Goal: Find specific page/section: Find specific page/section

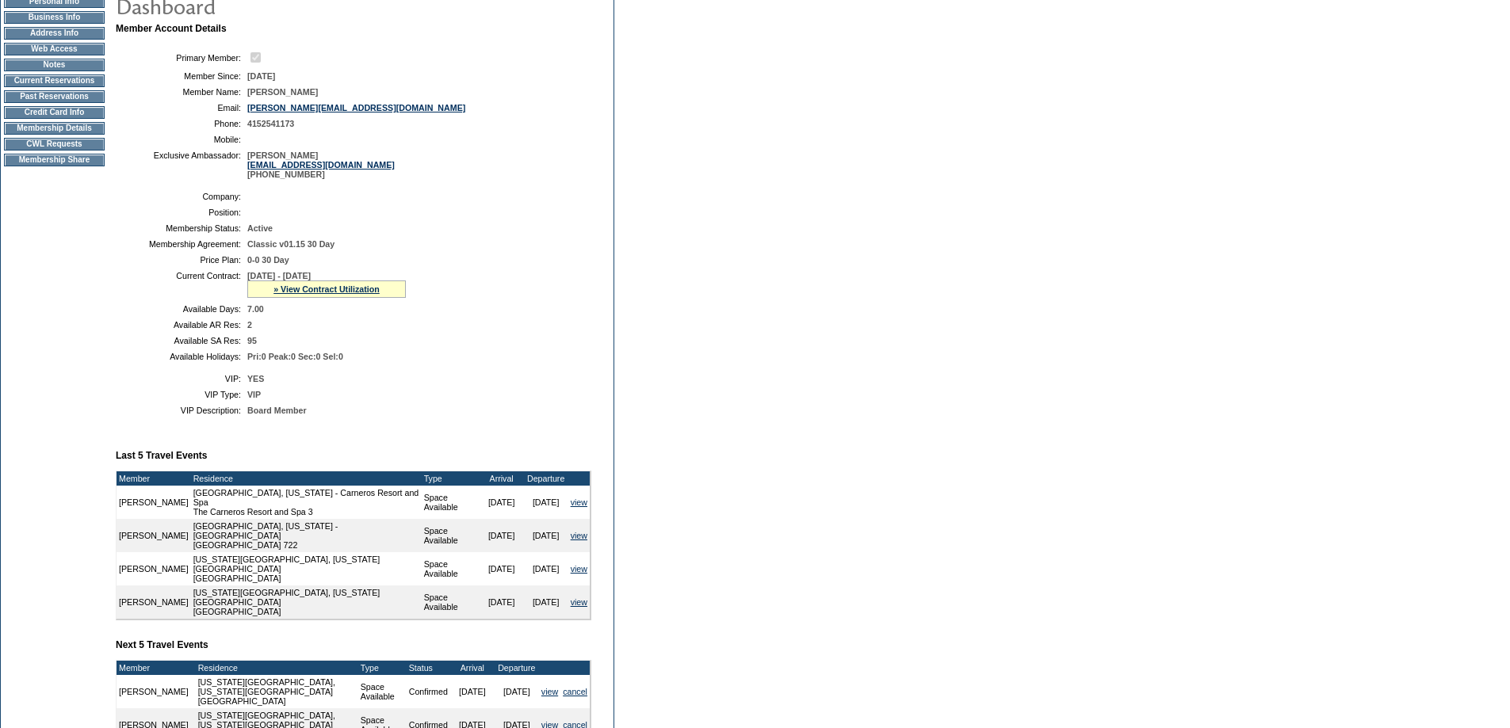
scroll to position [159, 0]
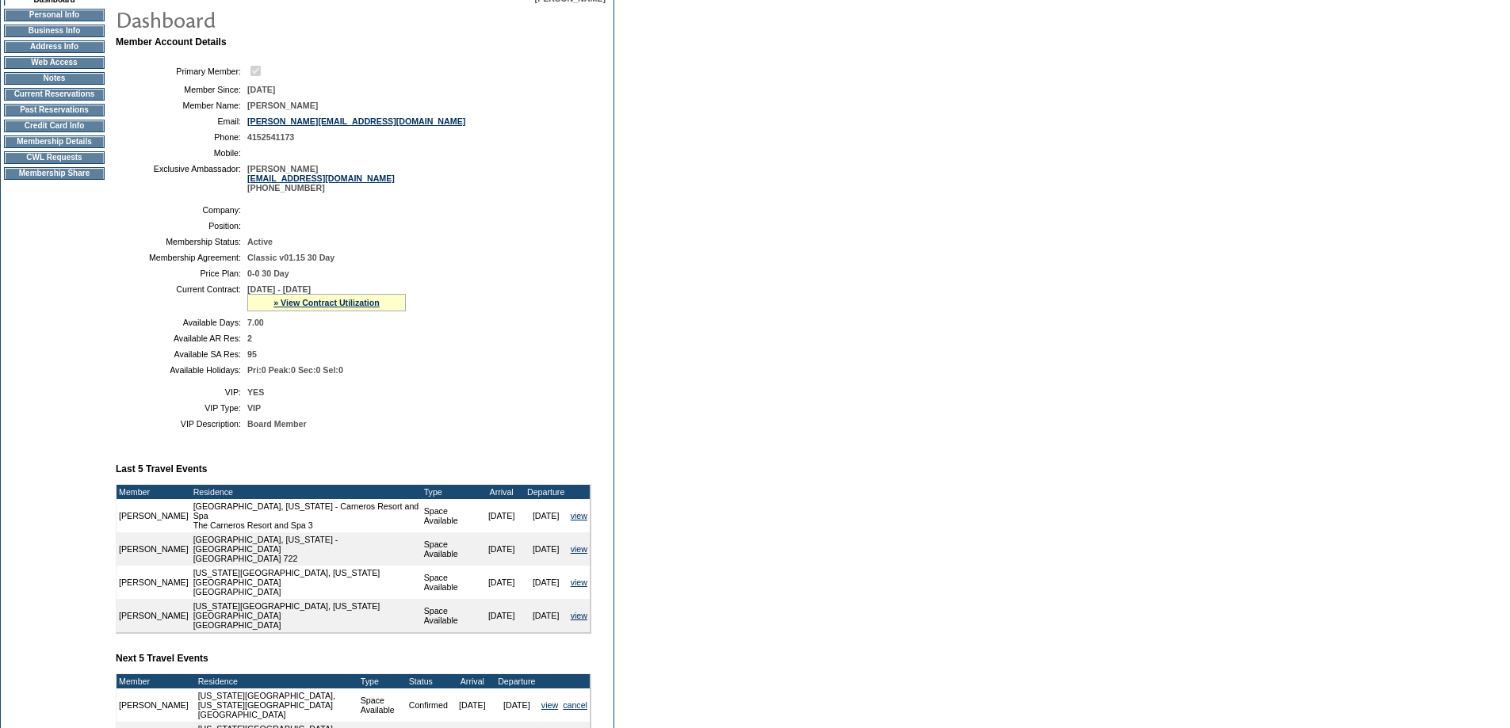
click at [40, 164] on td "CWL Requests" at bounding box center [54, 157] width 101 height 13
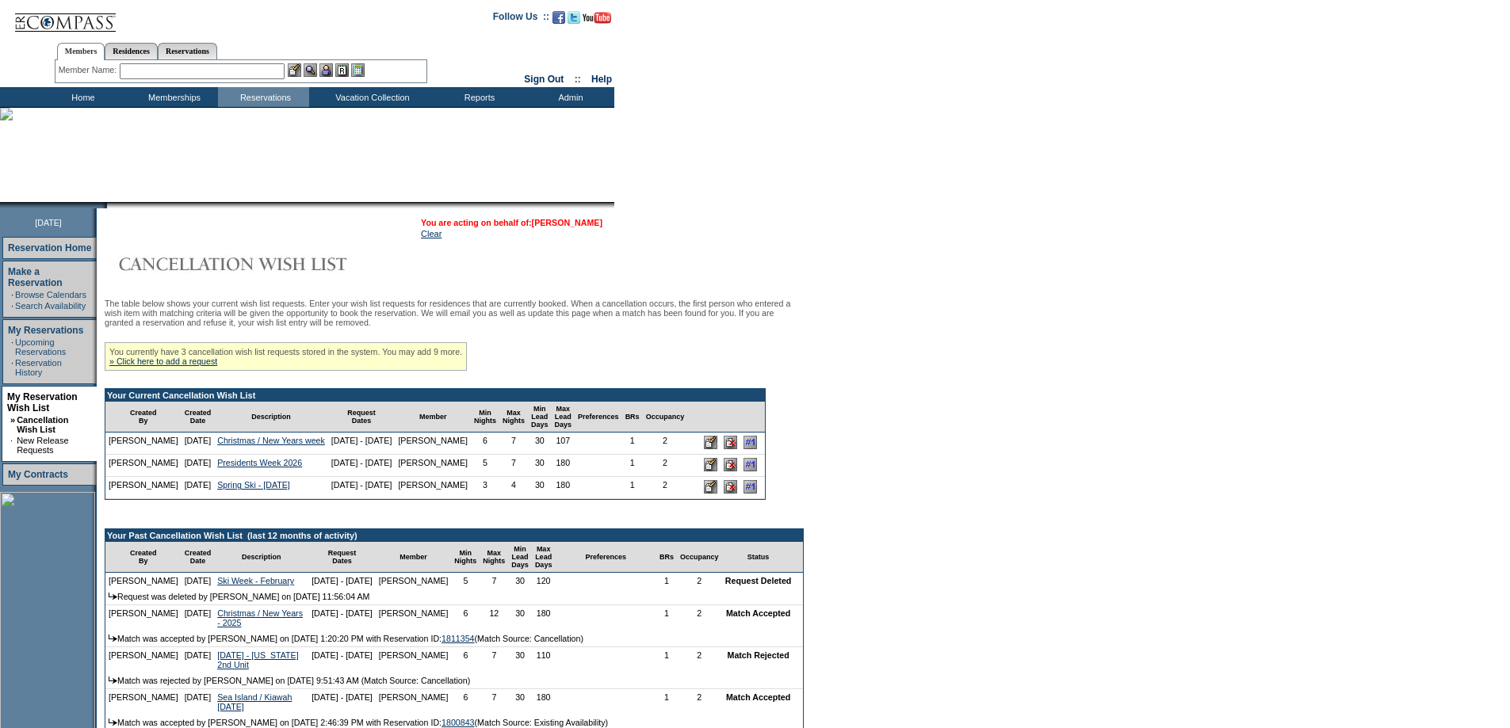
click at [590, 225] on link "[PERSON_NAME]" at bounding box center [567, 223] width 71 height 10
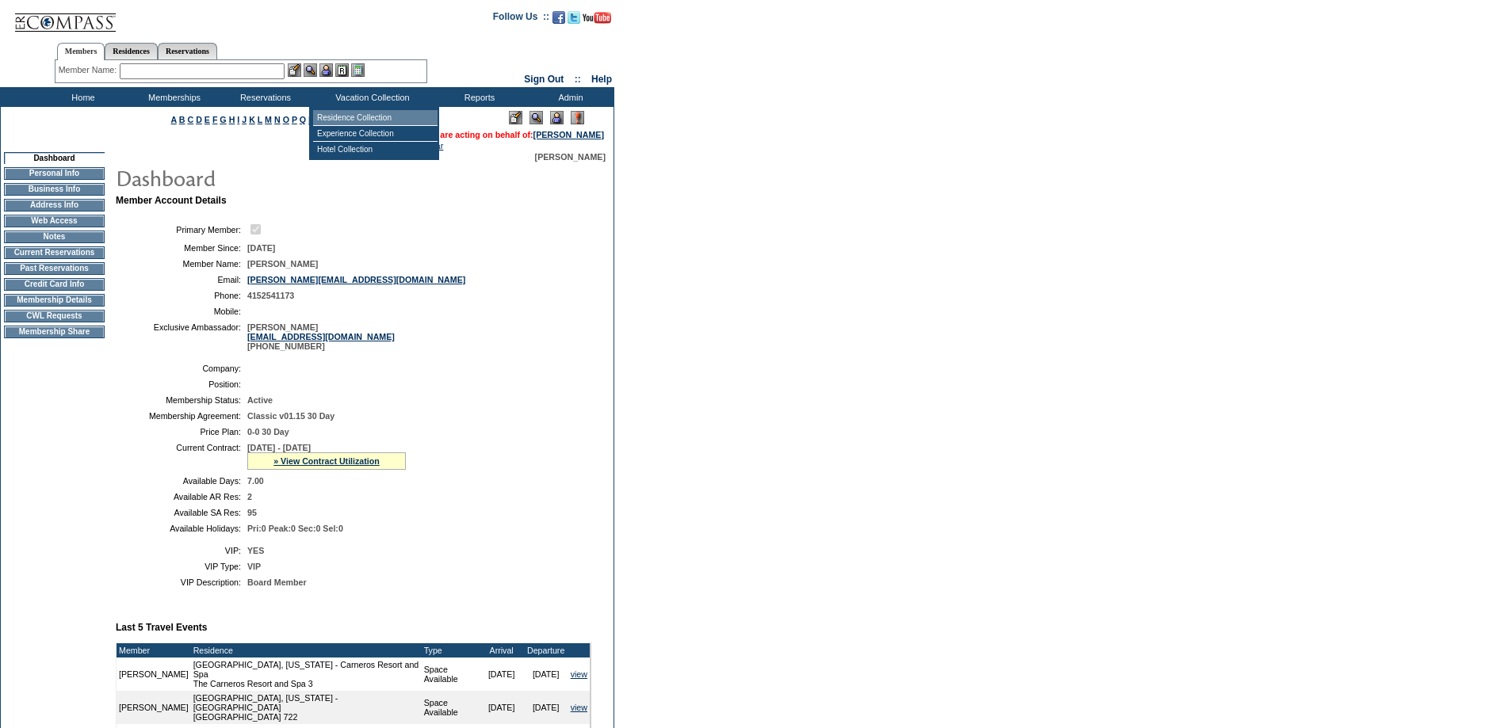
click at [372, 116] on td "Residence Collection" at bounding box center [375, 118] width 124 height 16
